Goal: Information Seeking & Learning: Find specific page/section

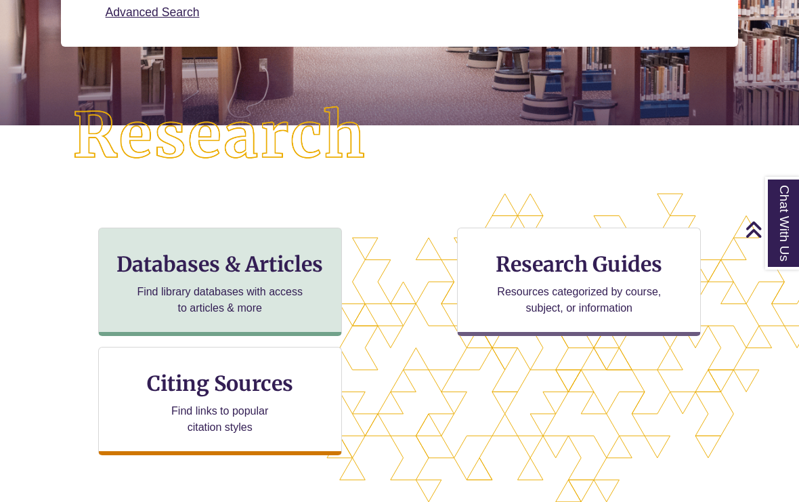
click at [265, 265] on h3 "Databases & Articles" at bounding box center [220, 264] width 221 height 26
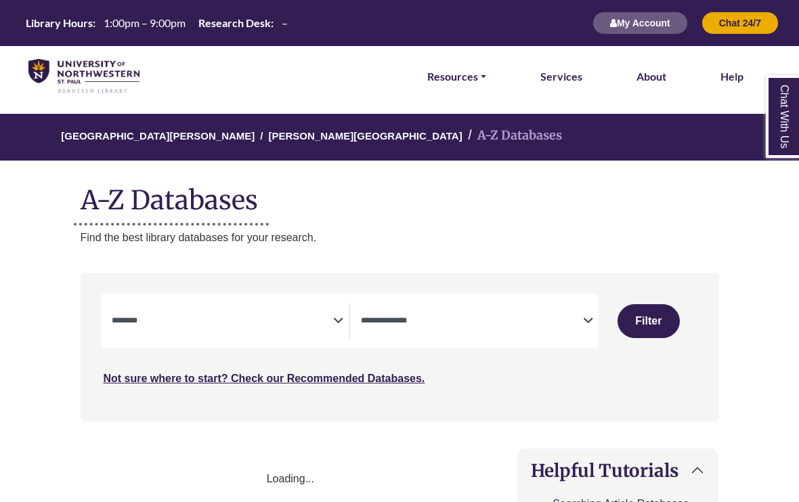
select select "Database Subject Filter"
select select "Database Types Filter"
select select "Database Subject Filter"
select select "Database Types Filter"
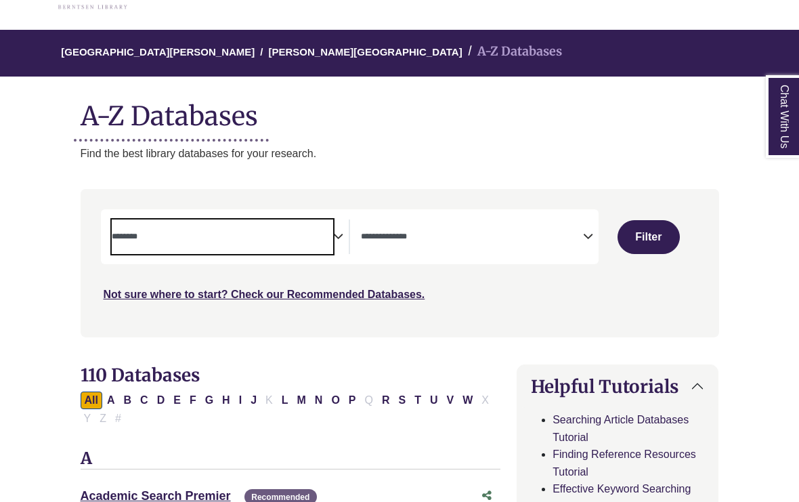
click at [326, 234] on textarea "Search" at bounding box center [223, 237] width 222 height 11
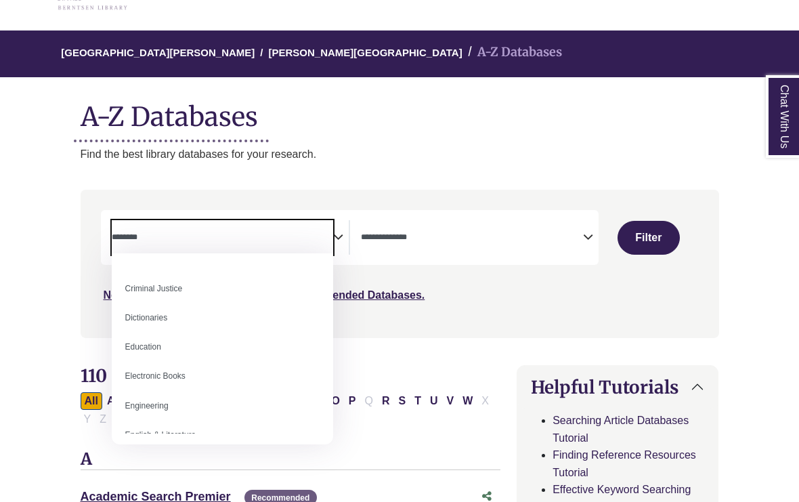
scroll to position [310, 0]
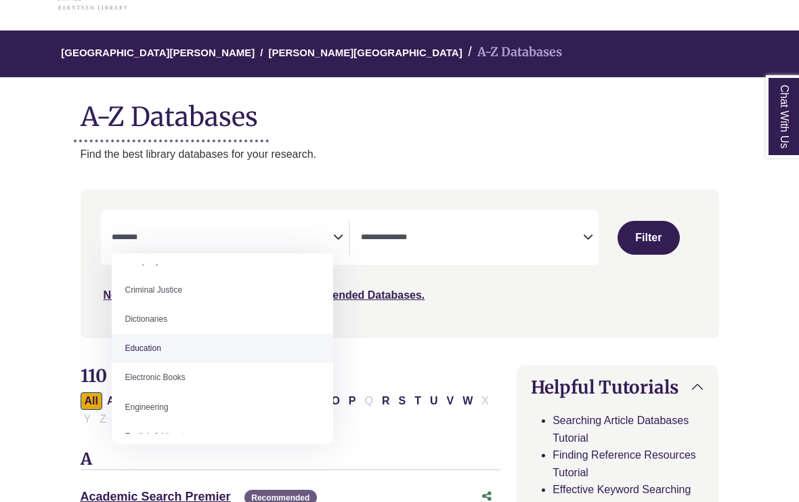
select select "*****"
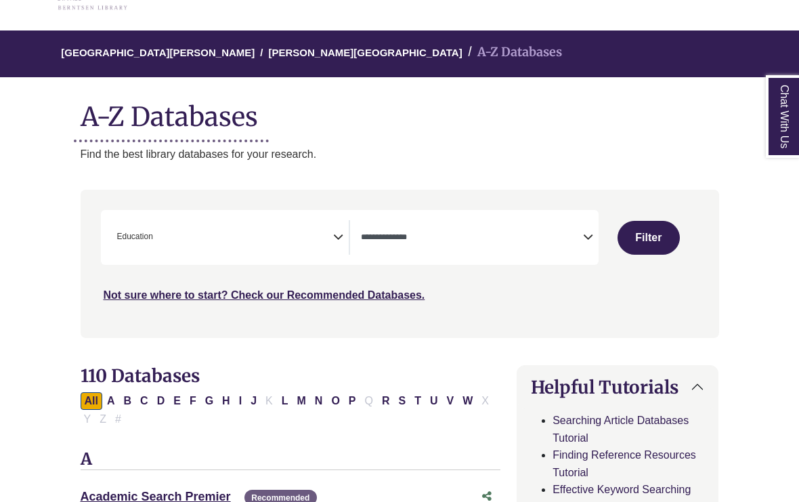
click at [341, 236] on icon "Search filters" at bounding box center [338, 235] width 10 height 20
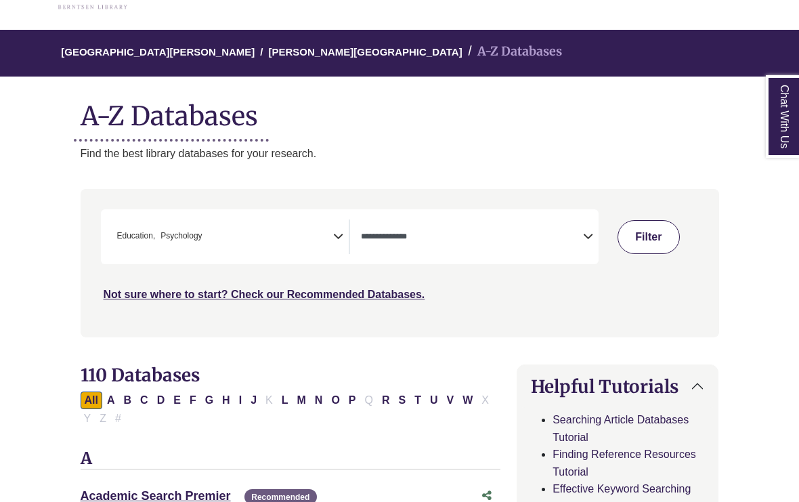
click at [658, 248] on button "Filter" at bounding box center [648, 237] width 62 height 34
select select "Database Types Filter"
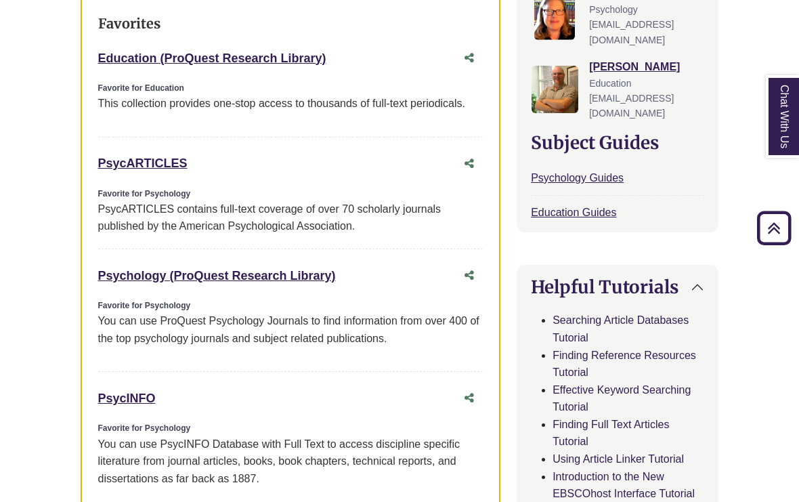
scroll to position [546, 0]
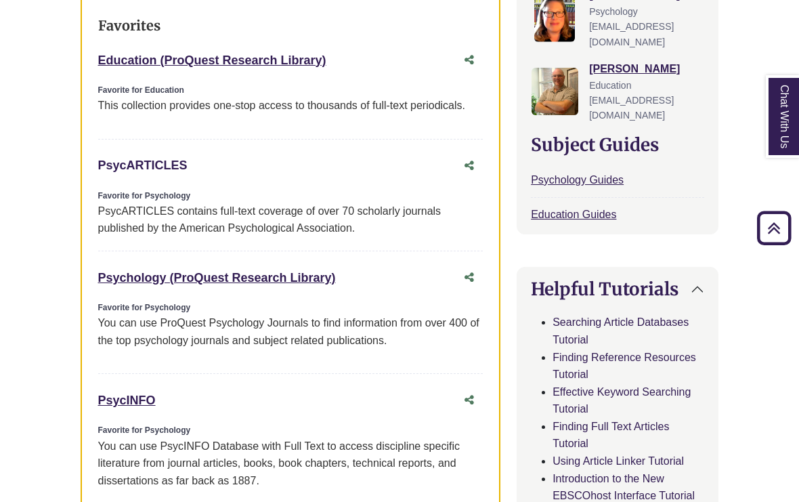
click at [151, 162] on link "PsycARTICLES This link opens in a new window" at bounding box center [142, 165] width 89 height 14
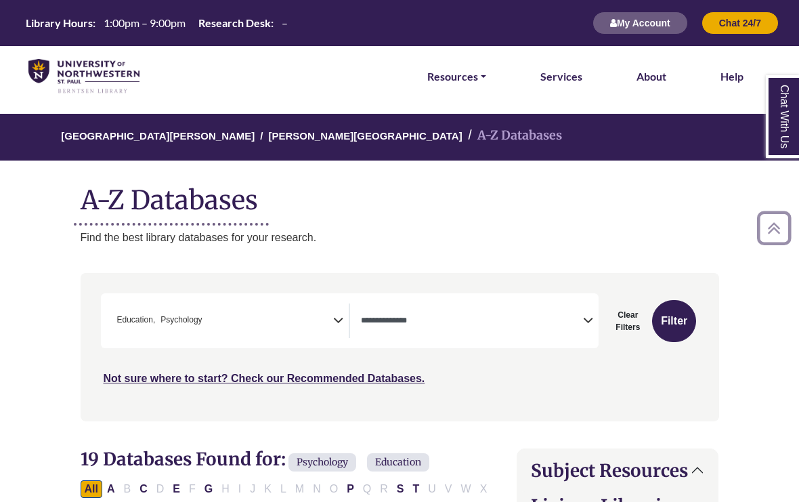
select select "Database Types Filter"
